Goal: Task Accomplishment & Management: Manage account settings

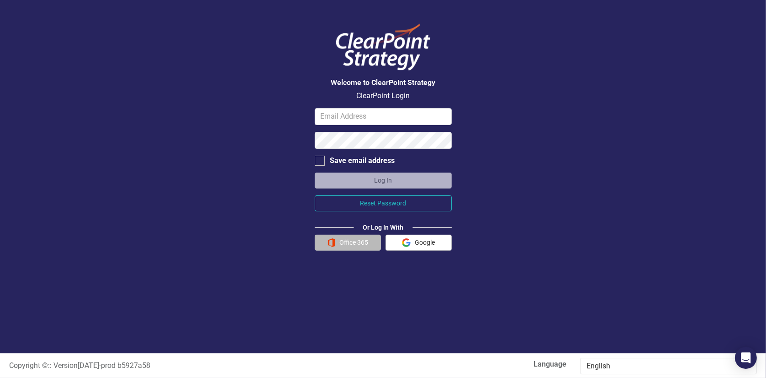
click at [350, 242] on button "Office 365" at bounding box center [348, 243] width 66 height 16
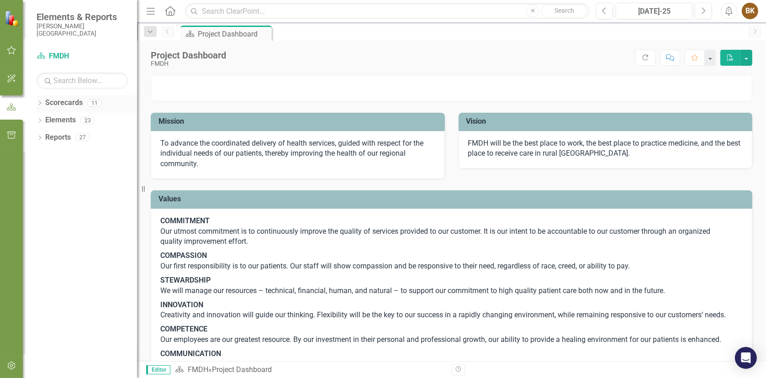
click at [64, 103] on link "Scorecards" at bounding box center [63, 103] width 37 height 11
click at [41, 103] on icon "Dropdown" at bounding box center [40, 103] width 6 height 5
click at [235, 32] on div "Project Dashboard" at bounding box center [228, 33] width 60 height 11
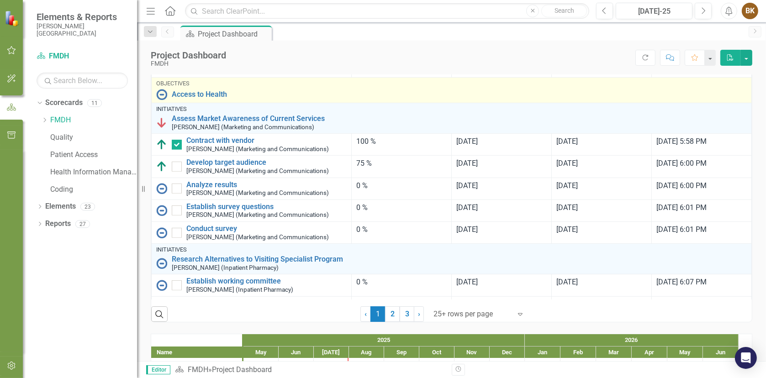
scroll to position [457, 0]
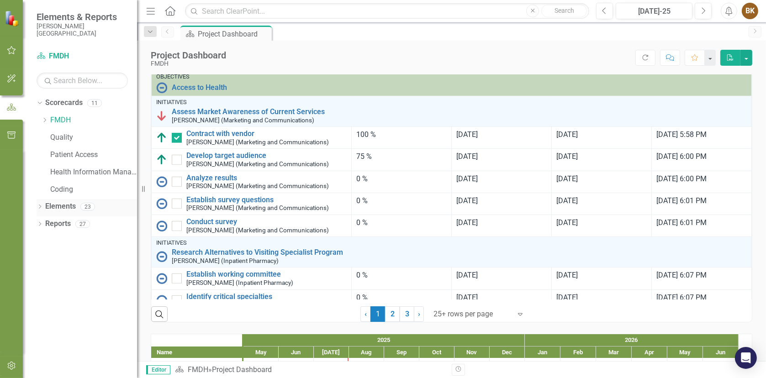
click at [63, 205] on link "Elements" at bounding box center [60, 207] width 31 height 11
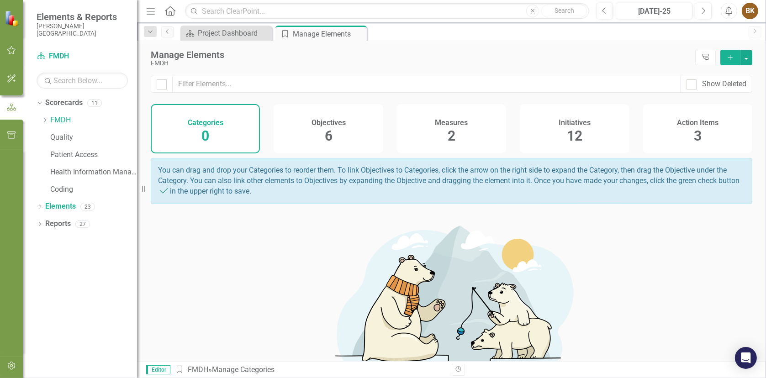
click at [448, 130] on span "2" at bounding box center [452, 136] width 8 height 16
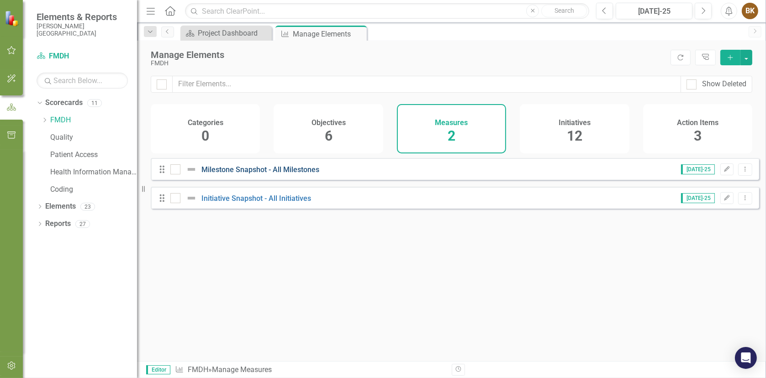
click at [243, 174] on link "Milestone Snapshot - All Milestones" at bounding box center [261, 169] width 118 height 9
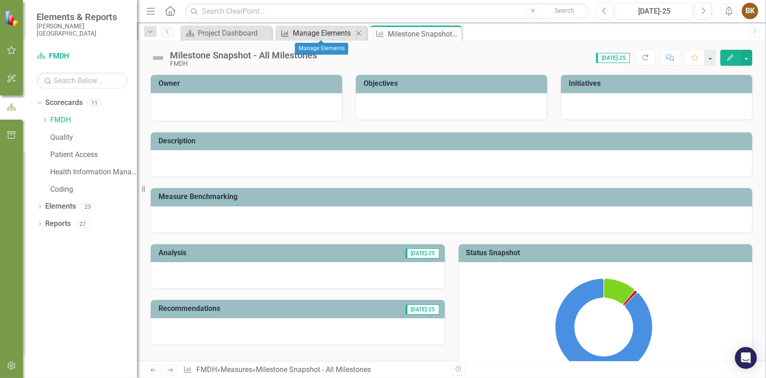
click at [320, 32] on div "Manage Elements" at bounding box center [323, 32] width 60 height 11
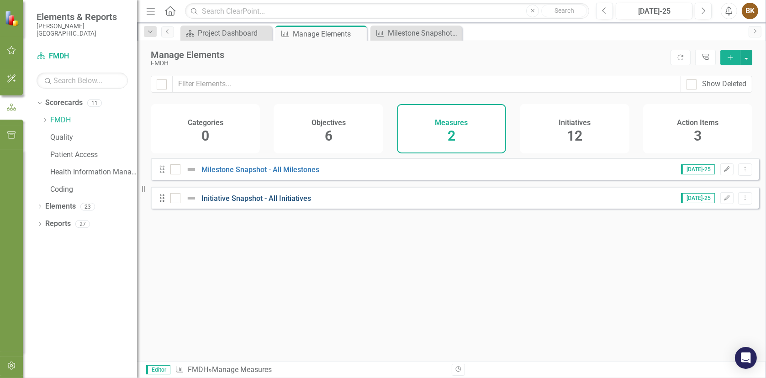
click at [257, 202] on link "Initiative Snapshot - All Initiatives" at bounding box center [257, 198] width 110 height 9
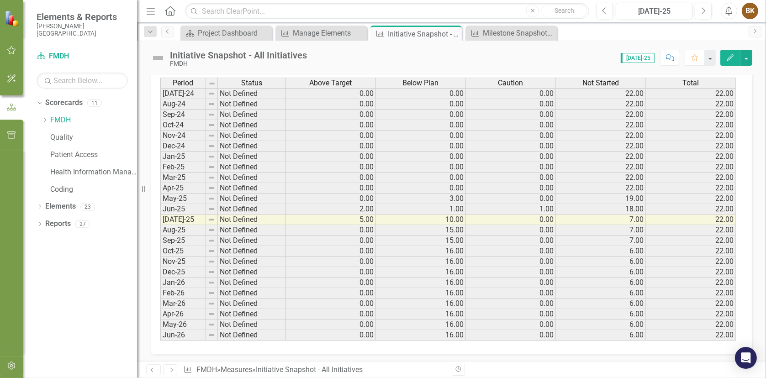
scroll to position [377, 0]
click at [10, 49] on icon "button" at bounding box center [12, 50] width 10 height 7
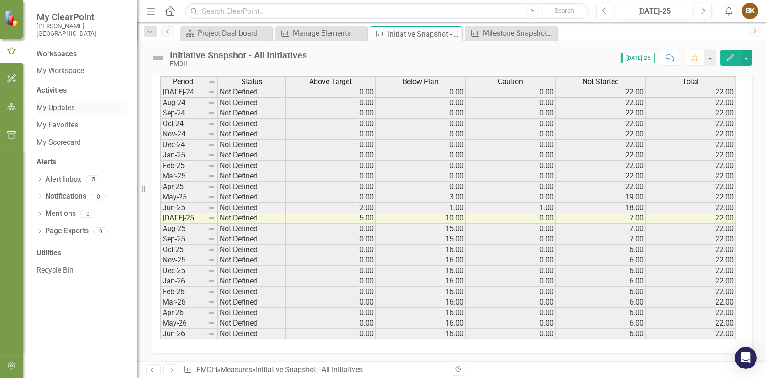
click at [65, 111] on link "My Updates" at bounding box center [82, 108] width 91 height 11
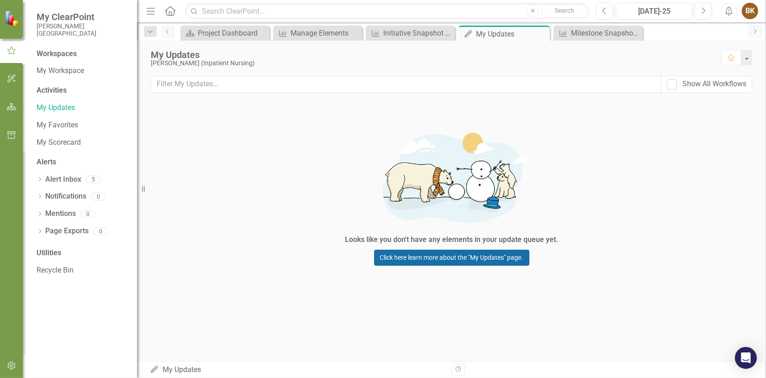
click at [451, 257] on link "Click here learn more about the "My Updates" page." at bounding box center [451, 258] width 155 height 16
click at [240, 31] on div "Project Dashboard" at bounding box center [227, 32] width 58 height 11
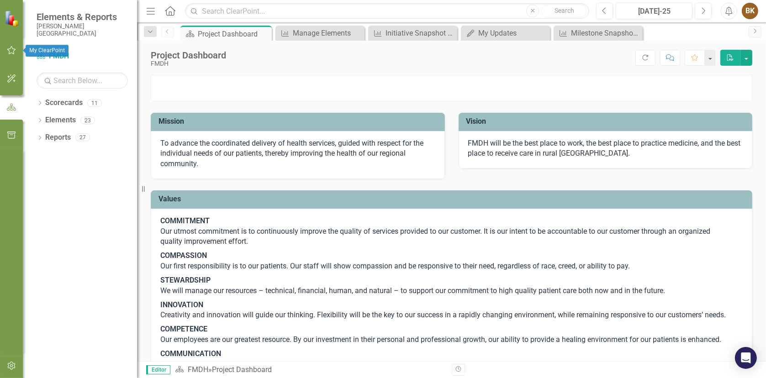
click at [8, 51] on icon "button" at bounding box center [11, 50] width 9 height 8
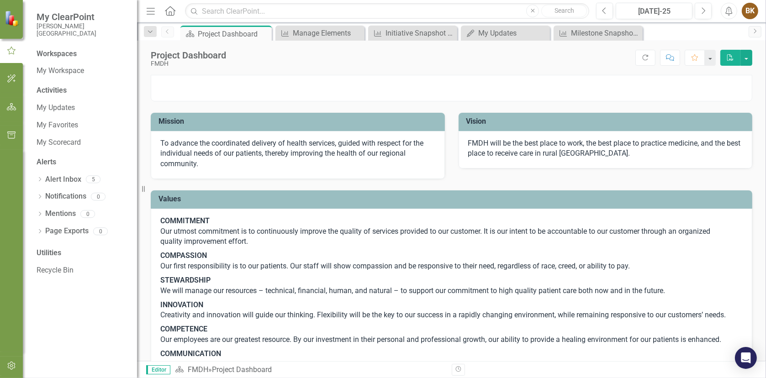
click at [53, 91] on div "Activities" at bounding box center [82, 90] width 91 height 11
click at [60, 181] on link "Alert Inbox" at bounding box center [63, 180] width 36 height 11
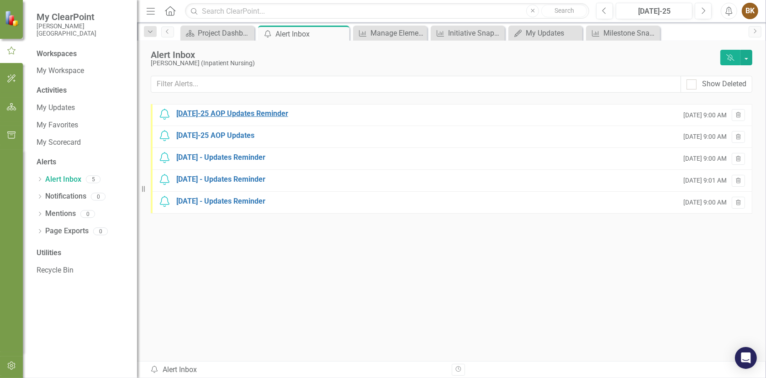
click at [227, 112] on div "[DATE]-25 AOP Updates Reminder" at bounding box center [232, 114] width 112 height 11
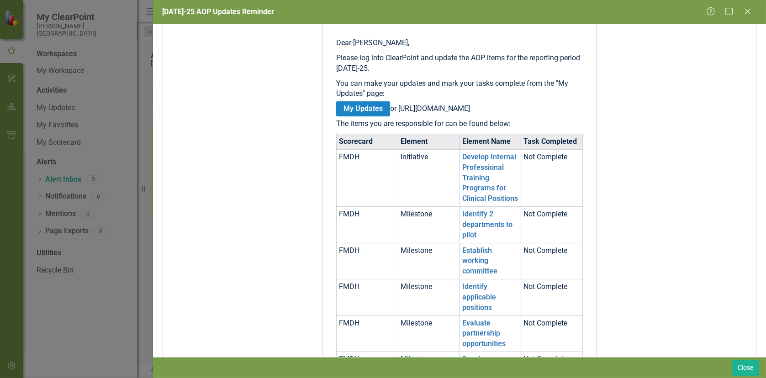
scroll to position [183, 0]
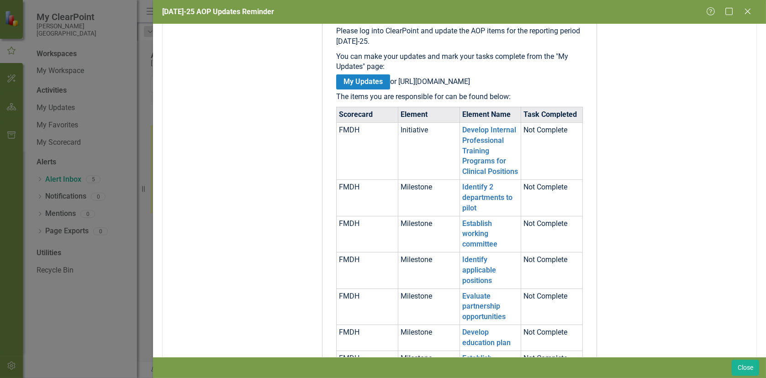
click at [50, 252] on div "[DATE]-25 AOP Updates Reminder Help Maximize Close From [EMAIL_ADDRESS][DOMAIN_…" at bounding box center [383, 189] width 766 height 378
drag, startPoint x: 748, startPoint y: 9, endPoint x: 708, endPoint y: 14, distance: 40.5
click at [748, 9] on icon "Close" at bounding box center [747, 11] width 9 height 7
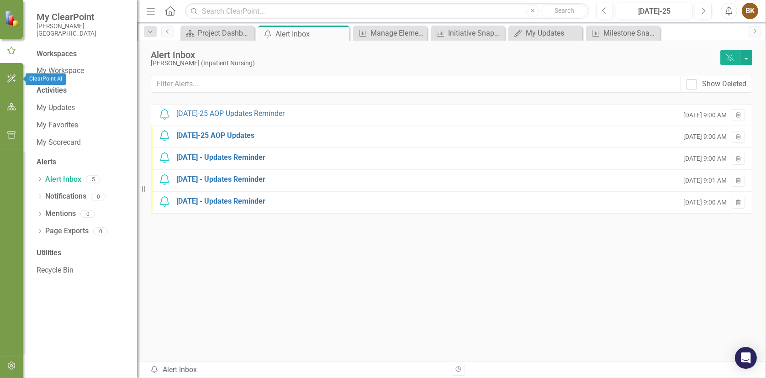
click at [11, 75] on icon "button" at bounding box center [12, 78] width 10 height 7
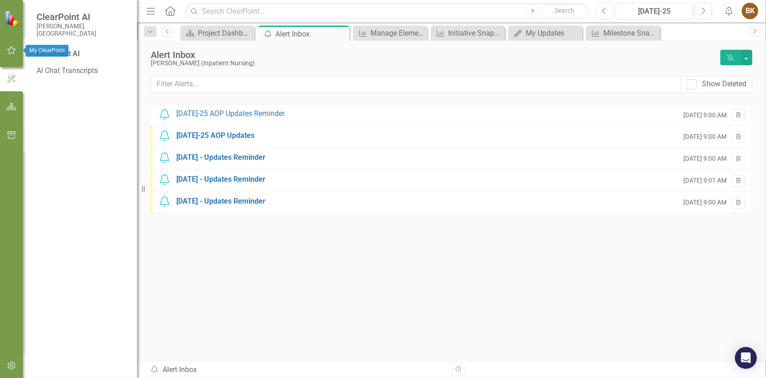
click at [14, 48] on icon "button" at bounding box center [12, 50] width 10 height 7
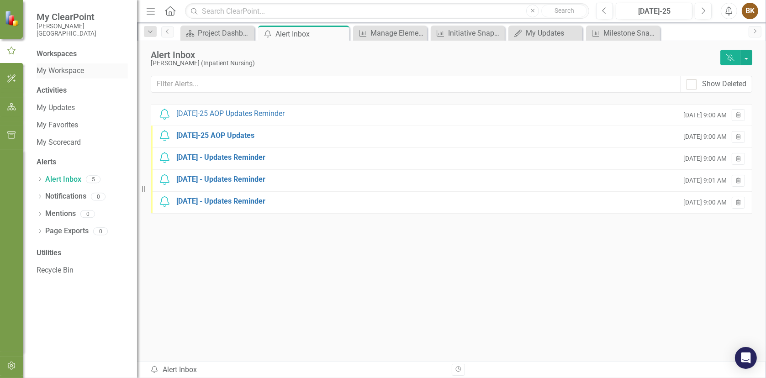
click at [62, 72] on link "My Workspace" at bounding box center [82, 71] width 91 height 11
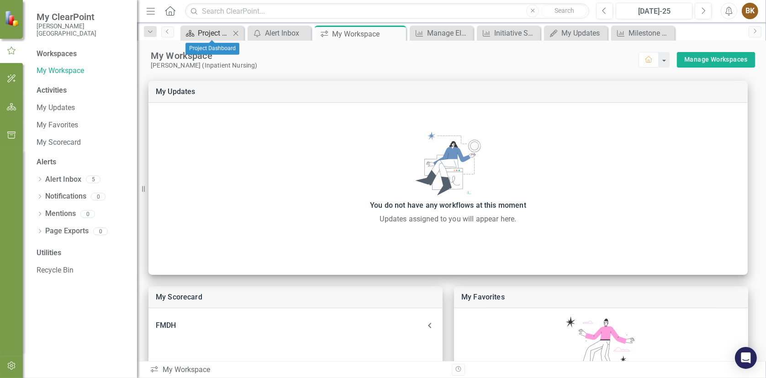
click at [212, 35] on div "Project Dashboard" at bounding box center [214, 32] width 32 height 11
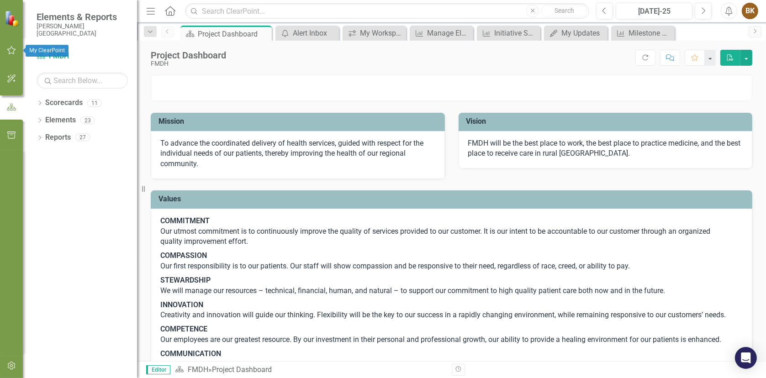
click at [13, 44] on button "button" at bounding box center [11, 50] width 21 height 19
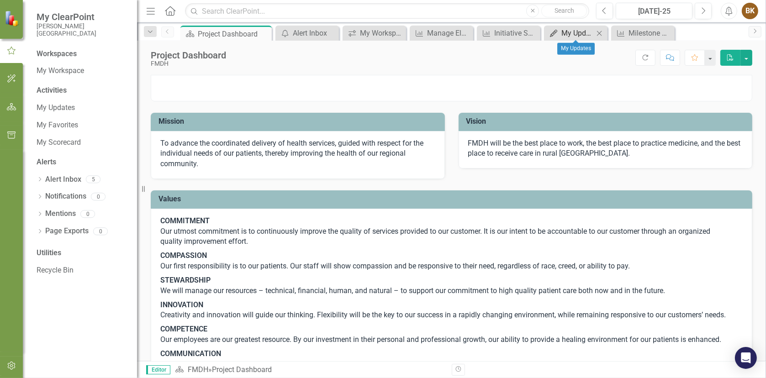
click at [576, 36] on div "My Updates" at bounding box center [578, 32] width 32 height 11
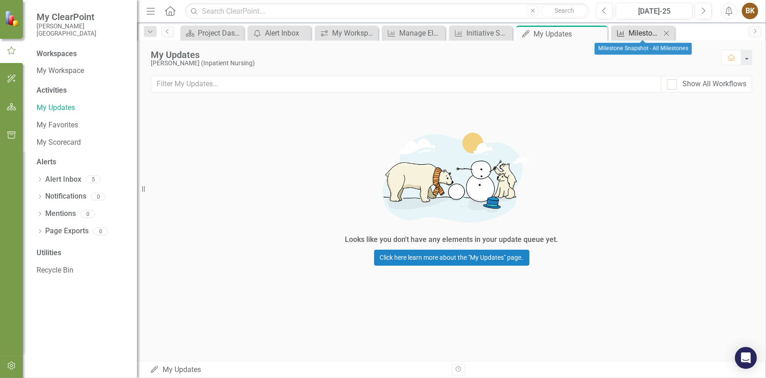
click at [633, 33] on div "Milestone Snapshot - All Milestones" at bounding box center [645, 32] width 32 height 11
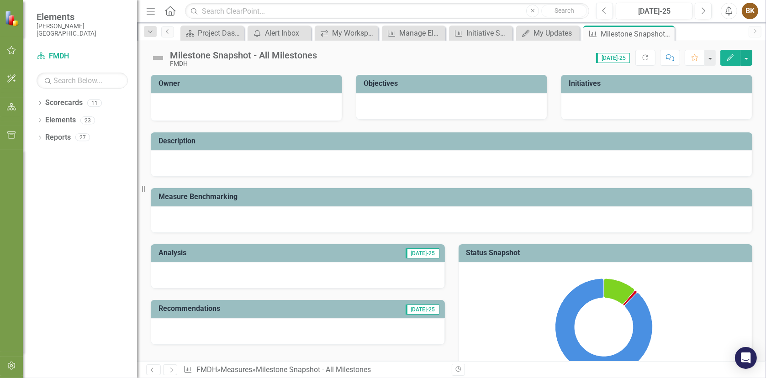
click at [158, 57] on img at bounding box center [158, 58] width 15 height 15
click at [748, 56] on button "button" at bounding box center [747, 58] width 12 height 16
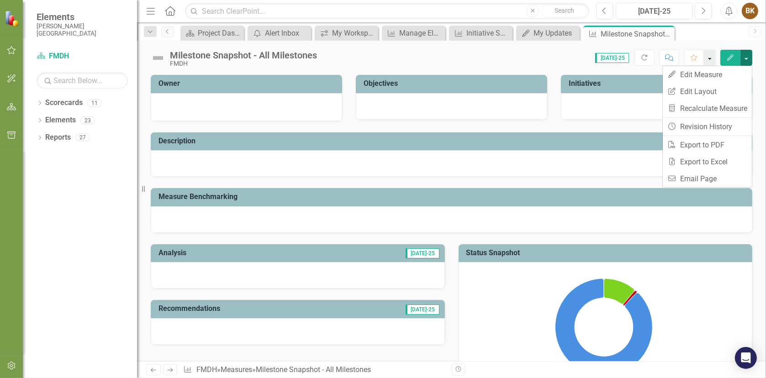
click at [710, 57] on button "button" at bounding box center [710, 58] width 12 height 16
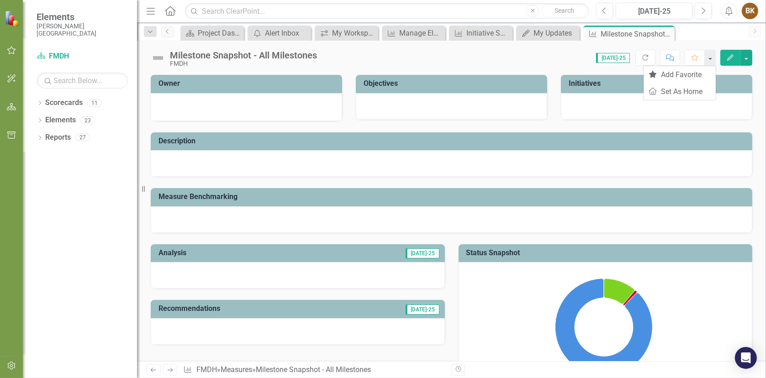
click at [532, 64] on div "Score: N/A [DATE]-25 Completed Refresh Comment Favorite Edit" at bounding box center [537, 58] width 431 height 16
click at [178, 60] on div "FMDH" at bounding box center [243, 63] width 147 height 7
click at [556, 33] on div "My Updates" at bounding box center [550, 32] width 32 height 11
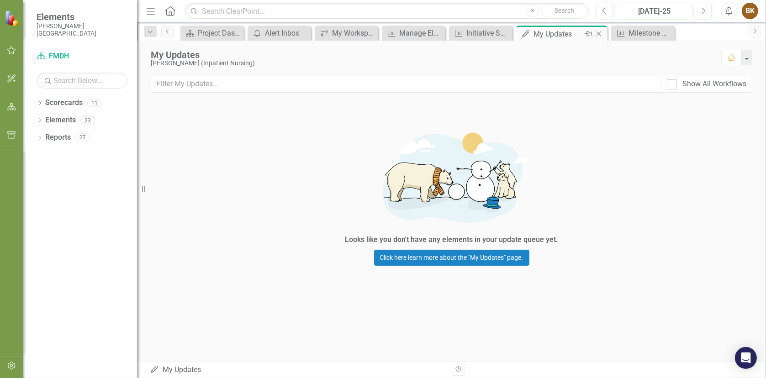
click at [595, 35] on icon "Close" at bounding box center [598, 33] width 9 height 7
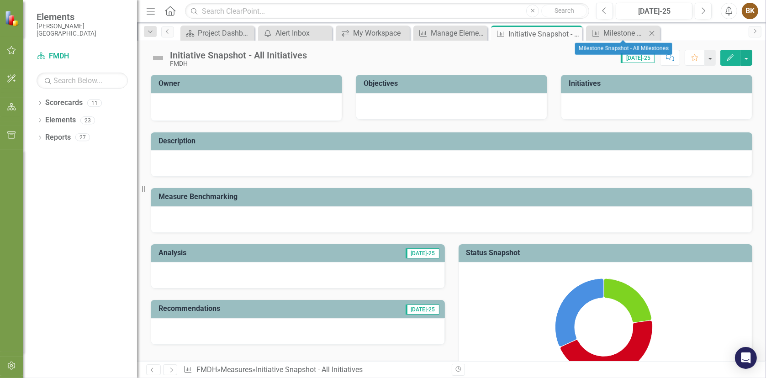
click at [655, 33] on icon "Close" at bounding box center [651, 33] width 9 height 7
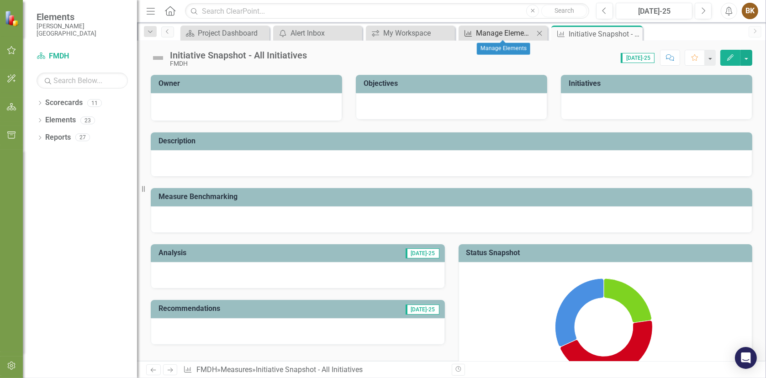
click at [497, 32] on div "Manage Elements" at bounding box center [505, 32] width 58 height 11
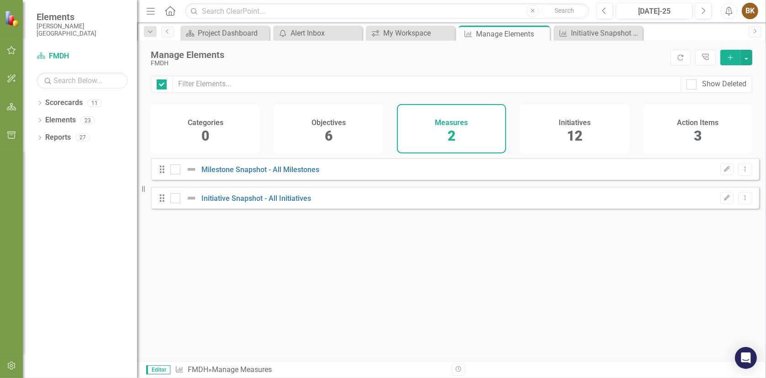
checkbox input "false"
click at [589, 131] on div "Initiatives 12" at bounding box center [574, 128] width 109 height 49
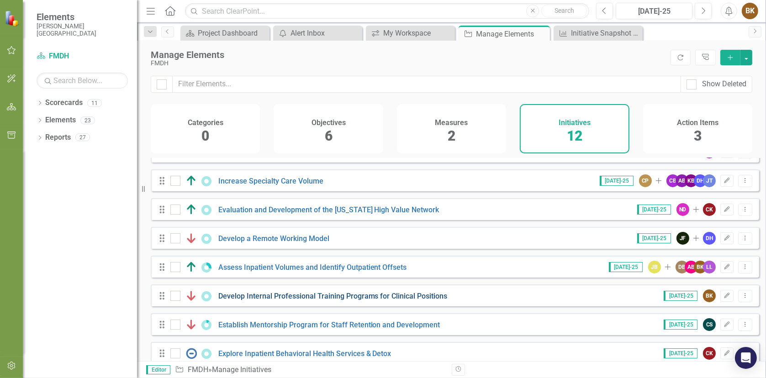
scroll to position [148, 0]
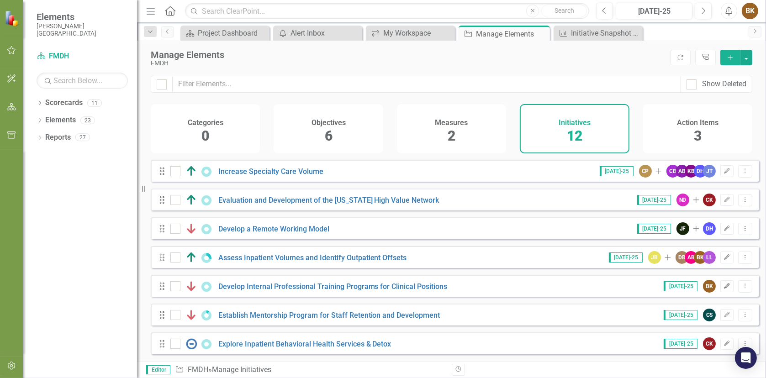
click at [725, 286] on icon "button" at bounding box center [727, 285] width 5 height 5
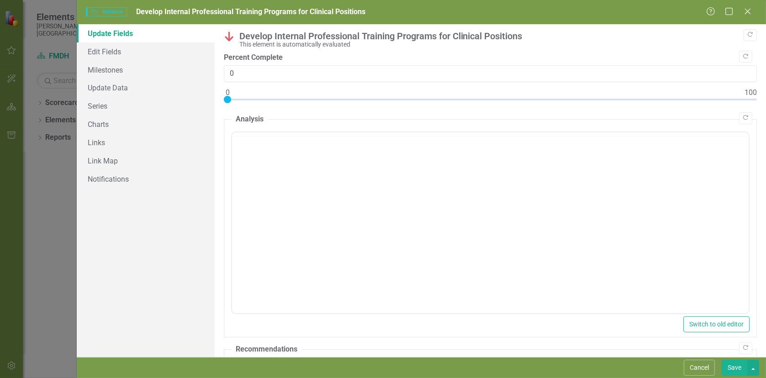
scroll to position [0, 0]
click at [112, 70] on link "Milestones" at bounding box center [146, 70] width 138 height 18
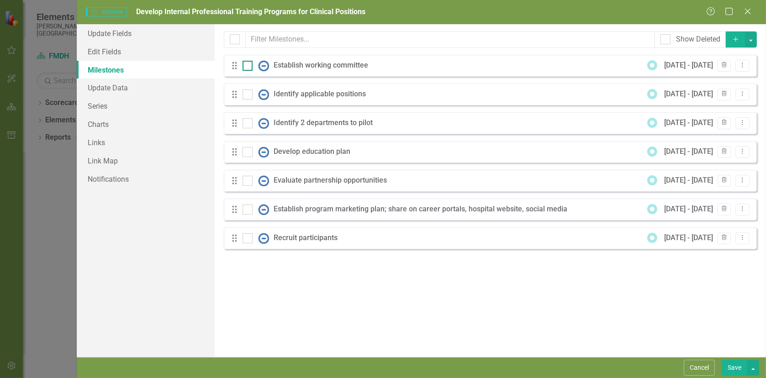
click at [248, 65] on input "checkbox" at bounding box center [246, 64] width 6 height 6
checkbox input "true"
click at [741, 65] on icon "Dropdown Menu" at bounding box center [743, 65] width 8 height 6
click at [710, 80] on link "Edit Edit Milestone" at bounding box center [706, 80] width 86 height 17
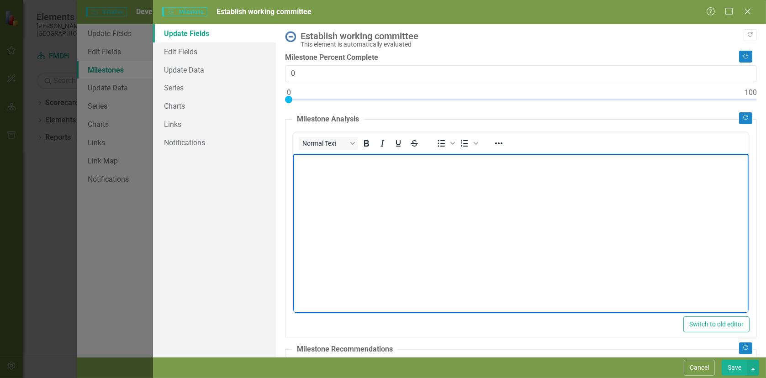
click at [335, 167] on body "Rich Text Area. Press ALT-0 for help." at bounding box center [521, 222] width 456 height 137
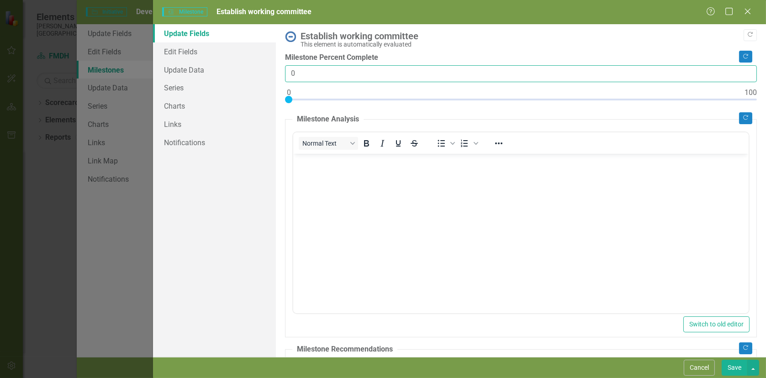
drag, startPoint x: 307, startPoint y: 74, endPoint x: 291, endPoint y: 73, distance: 16.5
click at [291, 73] on input "0" at bounding box center [521, 73] width 472 height 17
type input "50"
drag, startPoint x: 288, startPoint y: 99, endPoint x: 516, endPoint y: 97, distance: 228.0
click at [516, 97] on div at bounding box center [517, 99] width 7 height 7
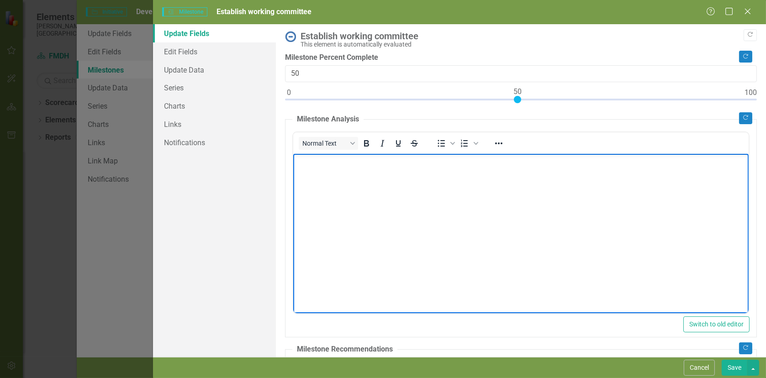
click at [371, 178] on body "Rich Text Area. Press ALT-0 for help." at bounding box center [521, 222] width 456 height 137
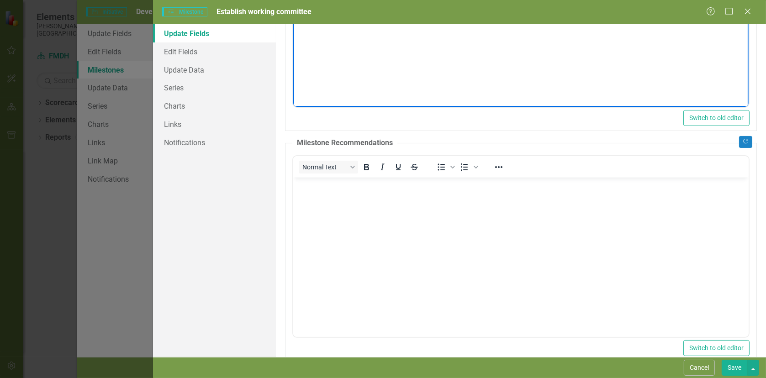
scroll to position [223, 0]
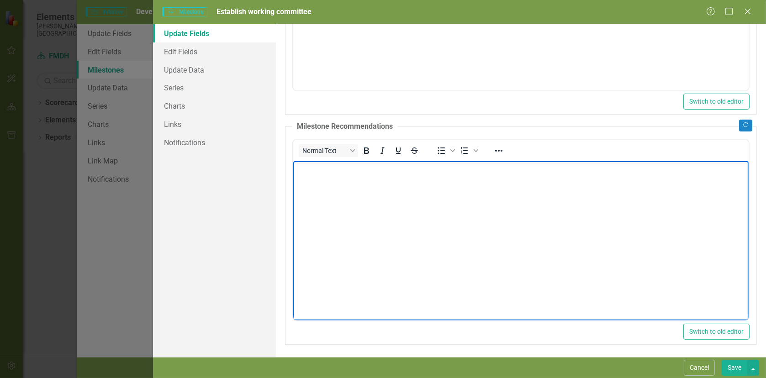
click at [335, 174] on body "Rich Text Area. Press ALT-0 for help." at bounding box center [521, 229] width 456 height 137
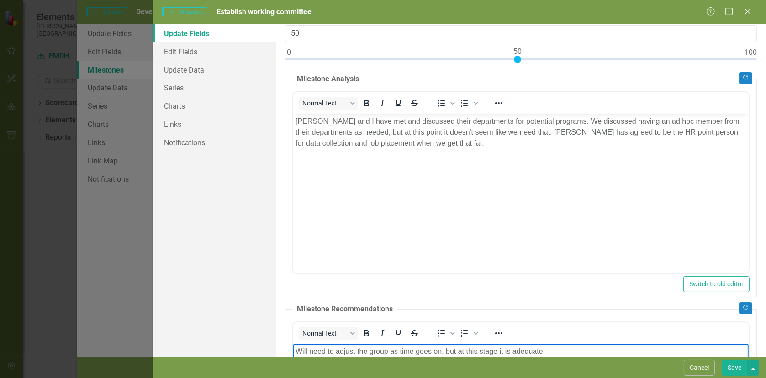
scroll to position [0, 0]
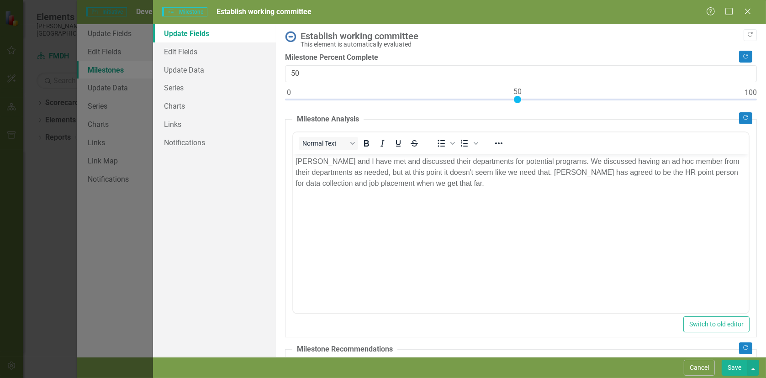
type input "100"
click at [748, 99] on div at bounding box center [521, 101] width 472 height 11
click at [737, 372] on button "Save" at bounding box center [735, 368] width 26 height 16
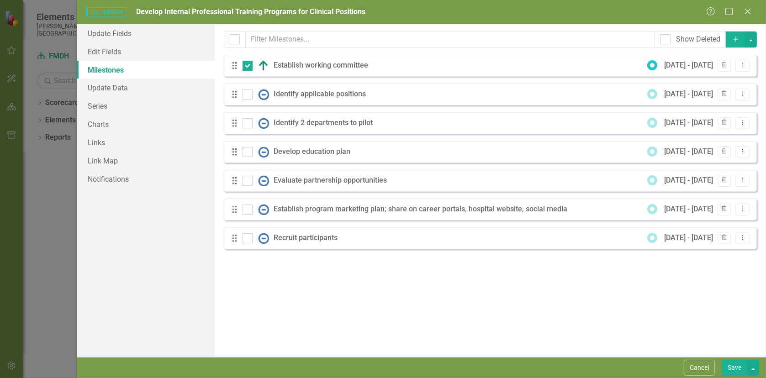
click at [683, 65] on div "[DATE] - [DATE]" at bounding box center [688, 65] width 49 height 11
click at [743, 66] on icon "Dropdown Menu" at bounding box center [743, 65] width 8 height 6
click at [592, 65] on div "Drag Establish working committee [DATE] - [DATE] Trash Dropdown Menu" at bounding box center [490, 66] width 533 height 22
click at [236, 68] on icon "Drag" at bounding box center [235, 65] width 12 height 9
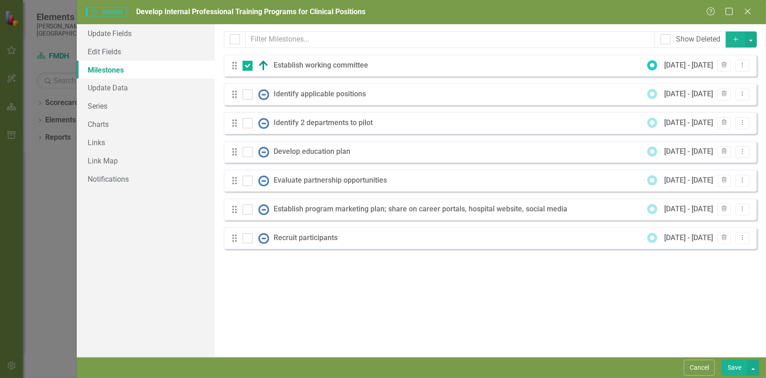
click at [236, 68] on icon "Drag" at bounding box center [235, 65] width 12 height 9
click at [742, 65] on icon at bounding box center [742, 65] width 1 height 5
click at [711, 77] on link "Edit Edit Milestone" at bounding box center [706, 80] width 86 height 17
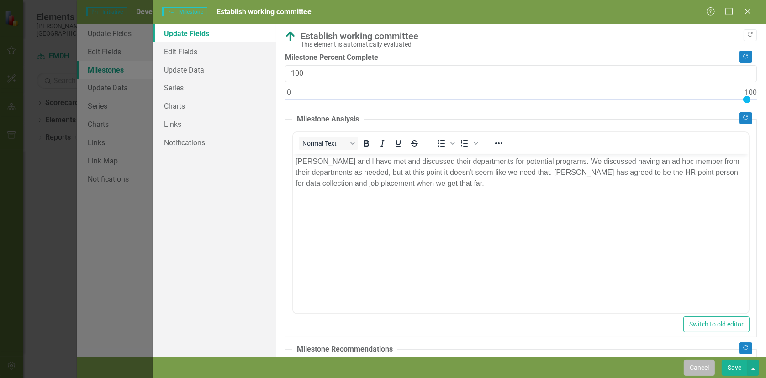
click at [703, 367] on button "Cancel" at bounding box center [699, 368] width 31 height 16
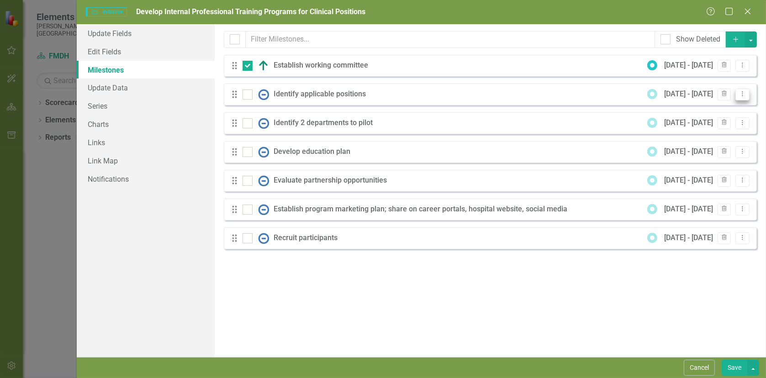
click at [745, 94] on icon "Dropdown Menu" at bounding box center [743, 94] width 8 height 6
click at [693, 110] on link "Edit Edit Milestone" at bounding box center [706, 109] width 86 height 17
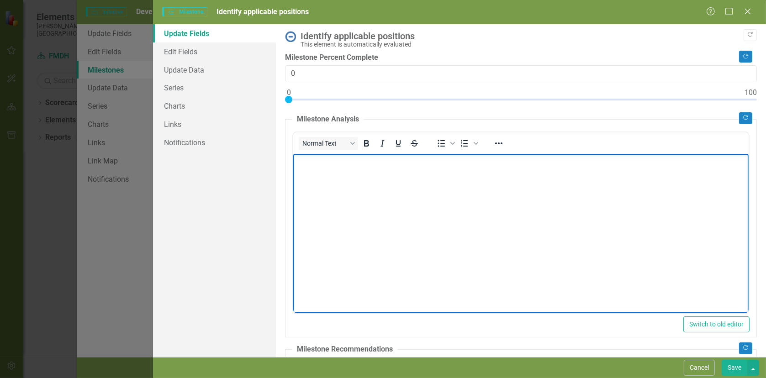
click at [329, 171] on body "Rich Text Area. Press ALT-0 for help." at bounding box center [521, 222] width 456 height 137
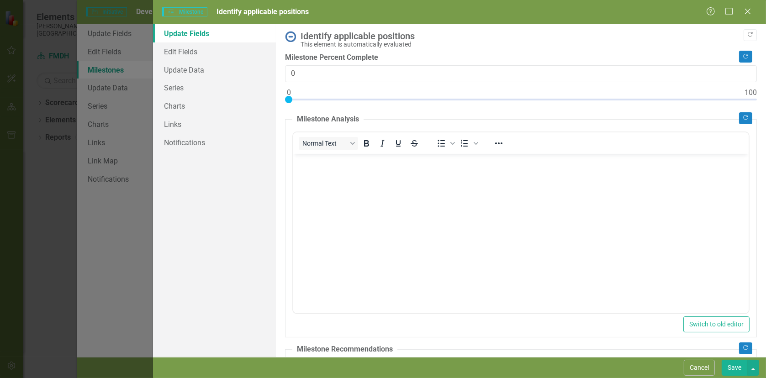
click at [750, 100] on div ""Update" fields in ClearPoint are the fields that change from reporting period …" at bounding box center [521, 190] width 490 height 333
click at [748, 99] on div at bounding box center [521, 101] width 472 height 11
type input "100"
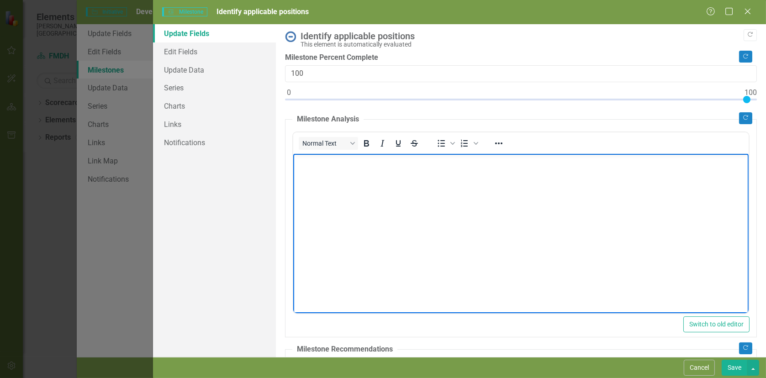
click at [320, 176] on body "Rich Text Area. Press ALT-0 for help." at bounding box center [521, 222] width 456 height 137
drag, startPoint x: 401, startPoint y: 161, endPoint x: 424, endPoint y: 165, distance: 23.2
click at [403, 162] on p "We have programs identified for Surgical Scrub" at bounding box center [520, 161] width 451 height 11
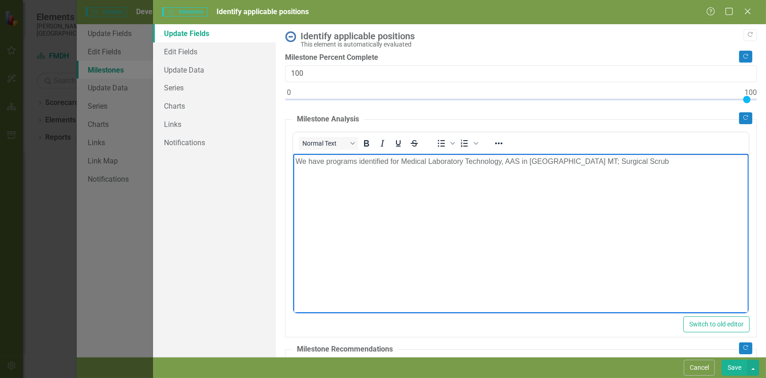
click at [326, 162] on p "We have programs identified for Medical Laboratory Technology, AAS in [GEOGRAPH…" at bounding box center [520, 161] width 451 height 11
click at [362, 162] on p "We have a programs identified for Medical Laboratory Technology, AAS in [GEOGRA…" at bounding box center [520, 161] width 451 height 11
click at [577, 160] on p "We have a program identified for Medical Laboratory Technology, AAS in [GEOGRAP…" at bounding box center [520, 161] width 451 height 11
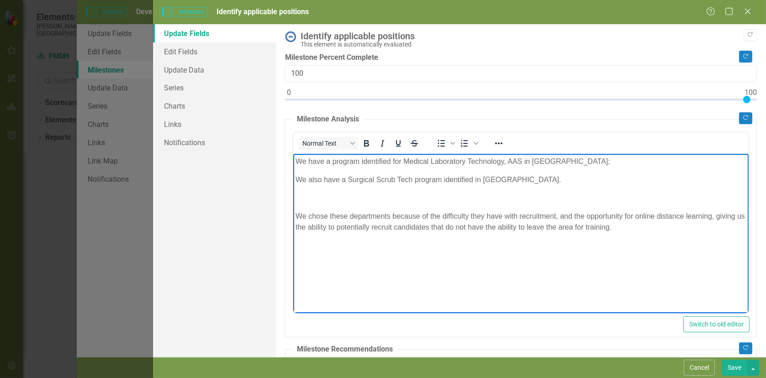
click at [437, 228] on p "We chose these departments because of the difficulty they have with recruitment…" at bounding box center [520, 222] width 451 height 22
click at [702, 230] on p "We chose these departments because of the difficulty they have with recruitment…" at bounding box center [520, 222] width 451 height 22
drag, startPoint x: 399, startPoint y: 177, endPoint x: 418, endPoint y: 178, distance: 18.8
click at [416, 178] on p "We also have a Surgical Scrub Tech program identified in [GEOGRAPHIC_DATA]." at bounding box center [520, 179] width 451 height 11
click at [536, 179] on p "We also have a Surgical Scrub Apprentice program identified in [GEOGRAPHIC_DATA…" at bounding box center [520, 179] width 451 height 11
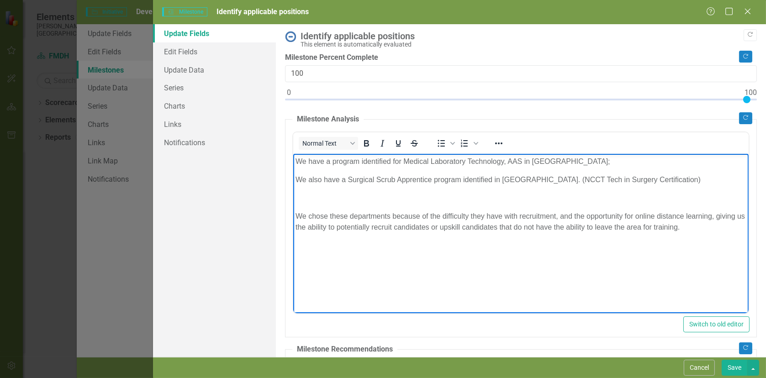
click at [732, 366] on button "Save" at bounding box center [735, 368] width 26 height 16
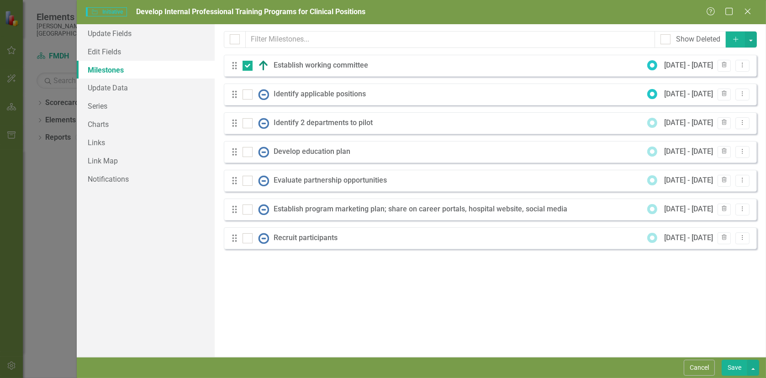
click at [349, 95] on div "Identify applicable positions" at bounding box center [322, 94] width 97 height 11
click at [745, 95] on icon "Dropdown Menu" at bounding box center [743, 94] width 8 height 6
click at [692, 110] on link "Edit Edit Milestone" at bounding box center [706, 109] width 86 height 17
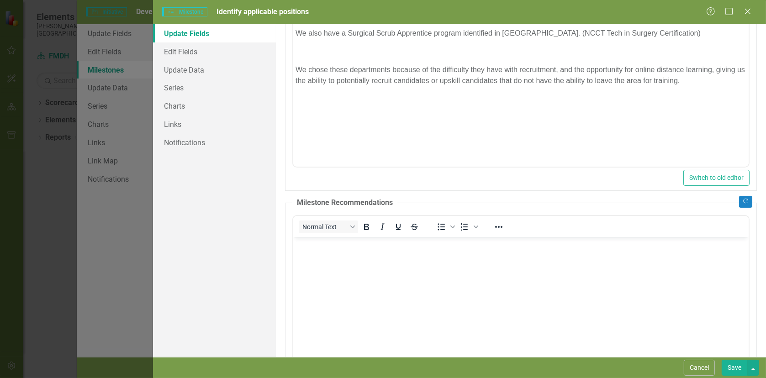
scroll to position [223, 0]
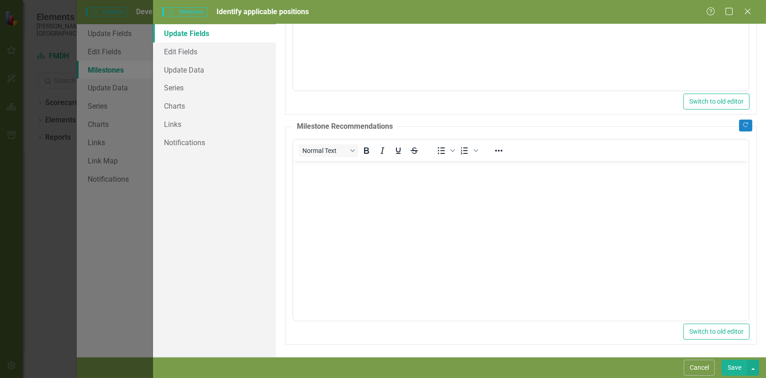
click at [738, 368] on button "Save" at bounding box center [735, 368] width 26 height 16
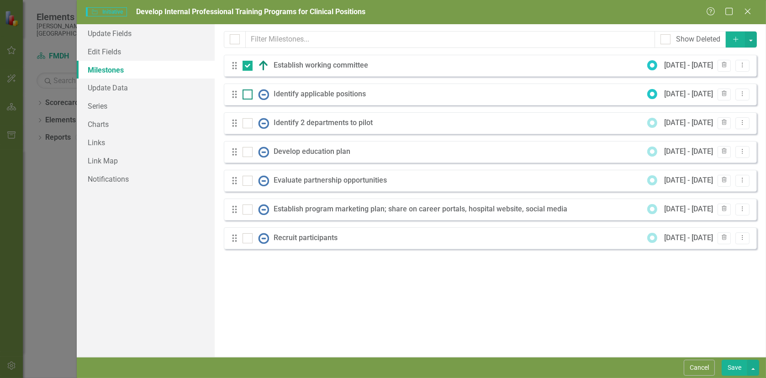
click at [247, 94] on input "checkbox" at bounding box center [246, 93] width 6 height 6
checkbox input "true"
click at [741, 95] on icon "Dropdown Menu" at bounding box center [743, 94] width 8 height 6
click at [708, 106] on link "Edit Edit Milestone" at bounding box center [706, 109] width 86 height 17
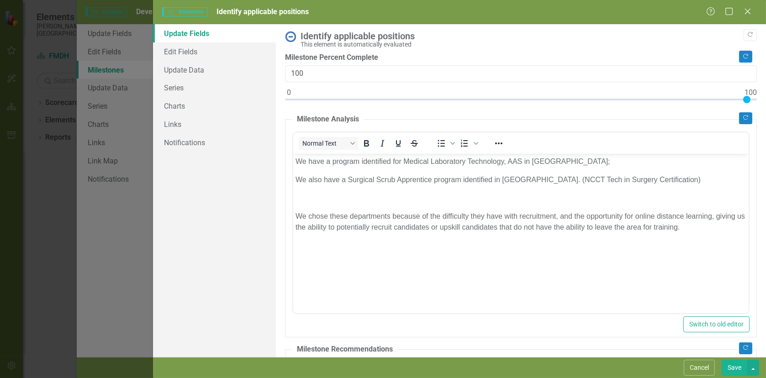
scroll to position [0, 0]
click at [739, 367] on button "Save" at bounding box center [735, 368] width 26 height 16
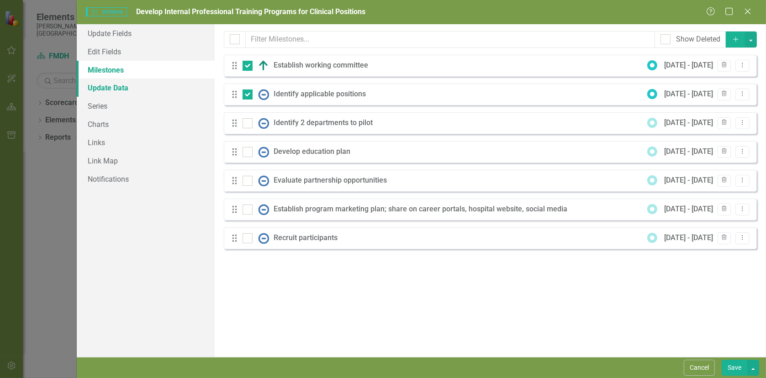
click at [98, 91] on link "Update Data" at bounding box center [146, 88] width 138 height 18
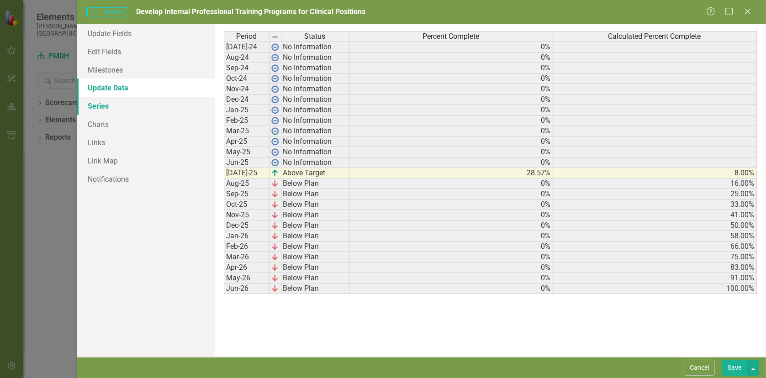
click at [101, 107] on link "Series" at bounding box center [146, 106] width 138 height 18
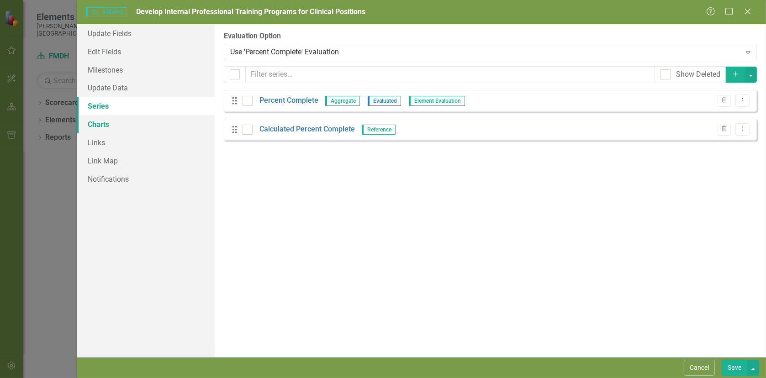
click at [104, 124] on link "Charts" at bounding box center [146, 124] width 138 height 18
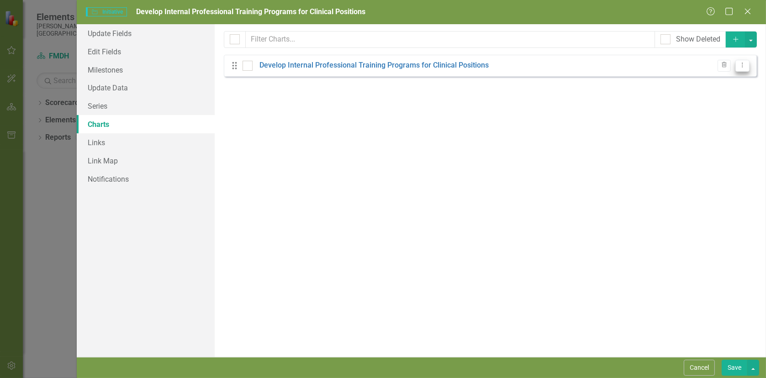
click at [745, 65] on icon "Dropdown Menu" at bounding box center [743, 65] width 8 height 6
click at [696, 82] on link "Edit Edit Chart" at bounding box center [713, 80] width 72 height 17
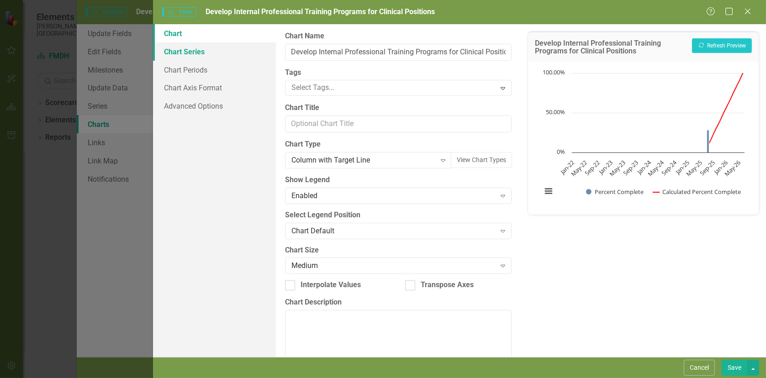
click at [188, 54] on link "Chart Series" at bounding box center [214, 51] width 122 height 18
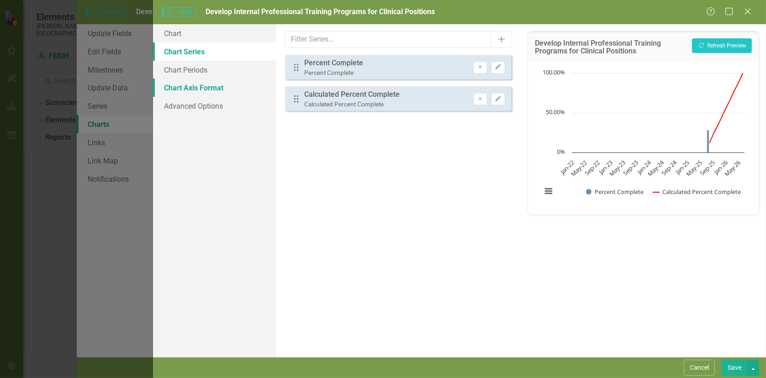
click at [191, 90] on link "Chart Axis Format" at bounding box center [214, 88] width 122 height 18
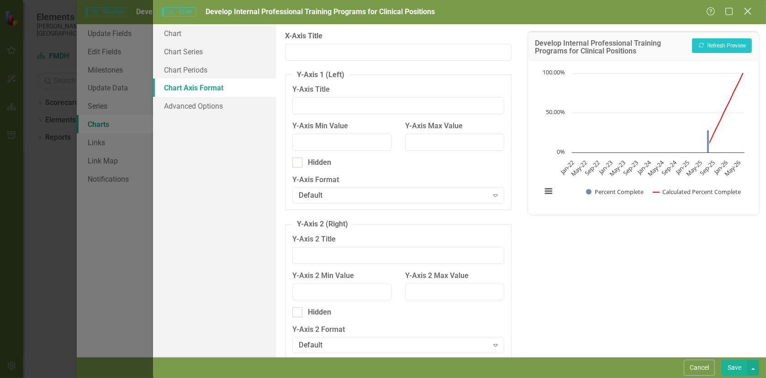
click at [747, 11] on icon at bounding box center [747, 11] width 7 height 7
